Goal: Entertainment & Leisure: Consume media (video, audio)

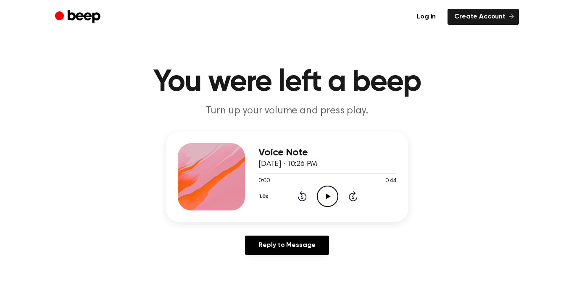
click at [326, 190] on icon "Play Audio" at bounding box center [327, 196] width 21 height 21
click at [319, 199] on icon "Play Audio" at bounding box center [327, 196] width 21 height 21
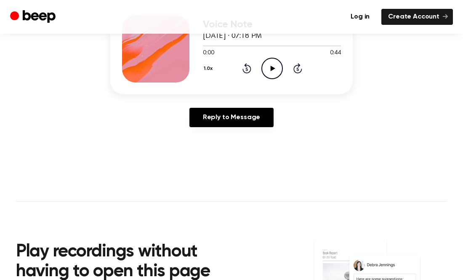
click at [333, 4] on div "Log in Create Account" at bounding box center [231, 17] width 442 height 34
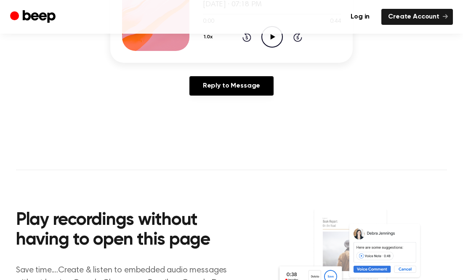
scroll to position [161, 0]
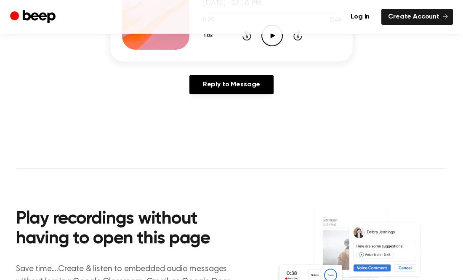
click at [271, 35] on icon at bounding box center [272, 35] width 5 height 5
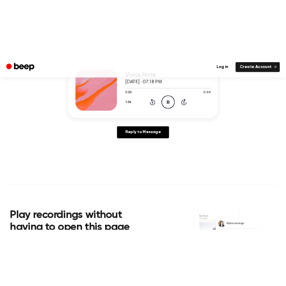
scroll to position [122, 0]
